Goal: Information Seeking & Learning: Learn about a topic

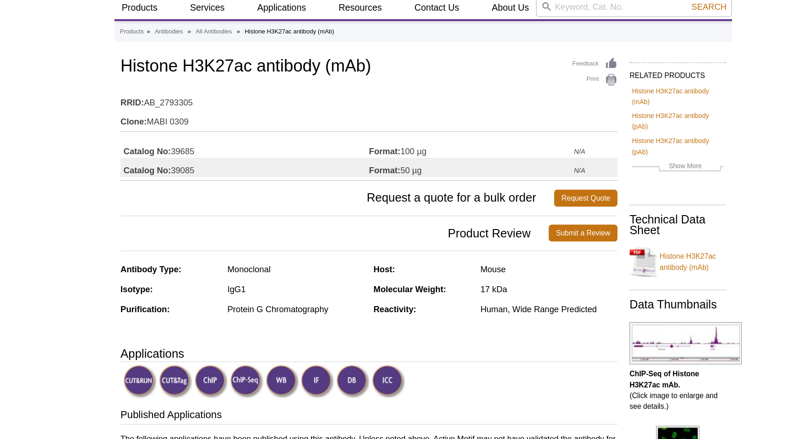
click at [292, 136] on table "Catalog No: 39685 Format: 100 µg N/A Catalog No: 39085 Format: 50 µg N/A" at bounding box center [351, 153] width 383 height 35
click at [606, 227] on link "Histone H3K27ac antibody (mAb)" at bounding box center [589, 233] width 74 height 28
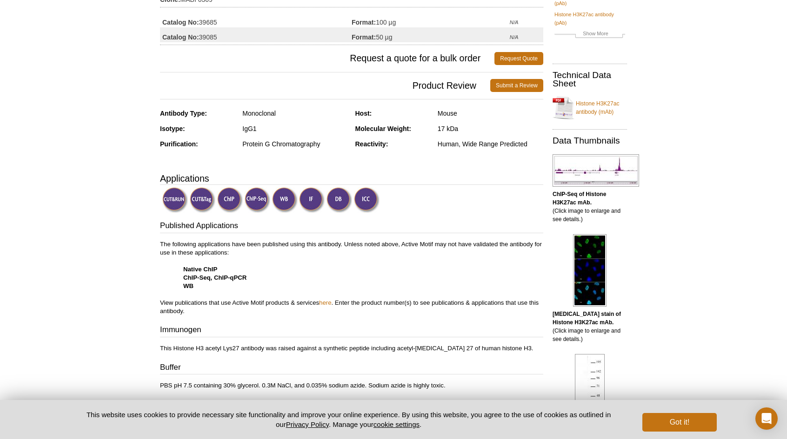
scroll to position [125, 0]
